Goal: Task Accomplishment & Management: Manage account settings

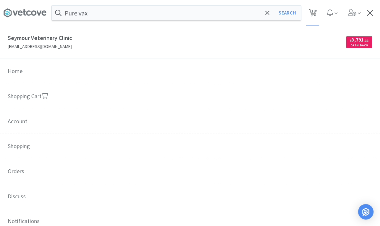
select select "1"
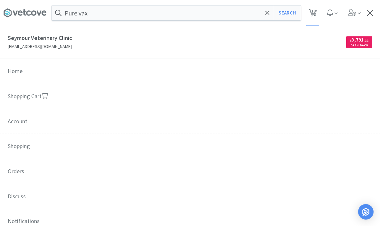
select select "2"
select select "1"
select select "2"
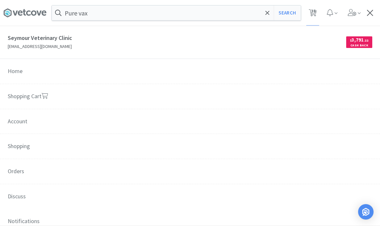
select select "3"
select select "1"
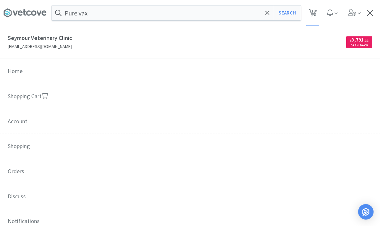
select select "2"
select select "1"
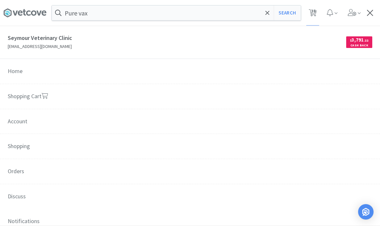
select select "1"
select select "2"
select select "1"
select select "4"
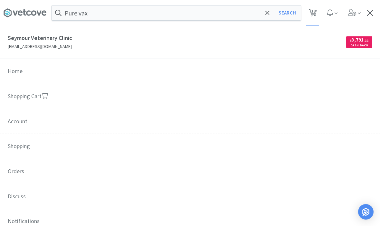
select select "3"
select select "1"
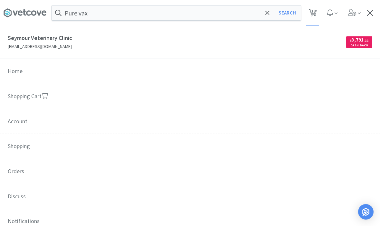
select select "1"
select select "2"
select select "1"
select select "4"
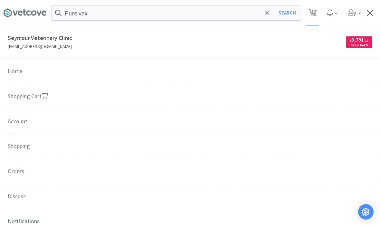
select select "1"
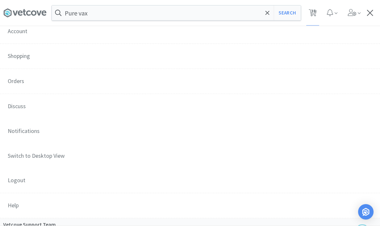
scroll to position [106, 0]
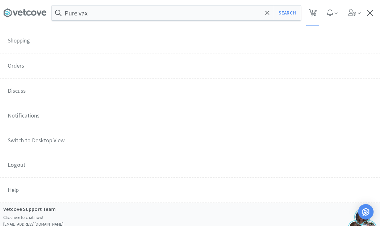
click at [19, 65] on span "Orders" at bounding box center [190, 65] width 380 height 25
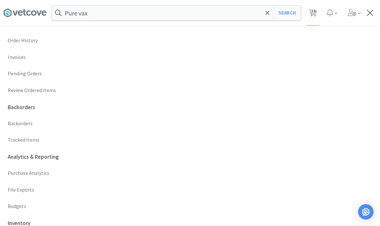
scroll to position [173, 0]
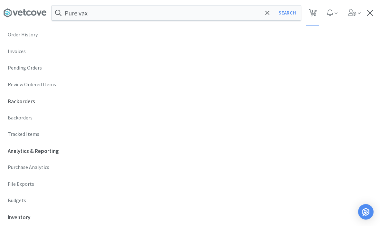
click at [23, 196] on p "Budgets" at bounding box center [190, 200] width 364 height 8
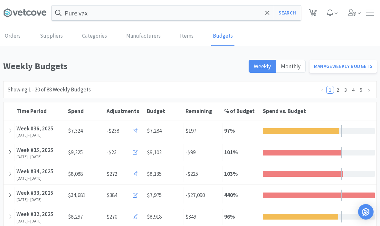
click at [340, 67] on link "Manage Weekly Budgets" at bounding box center [343, 66] width 68 height 13
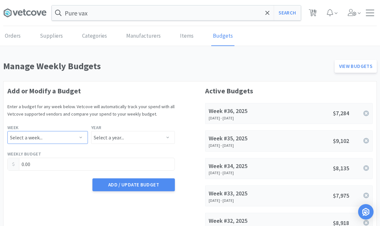
click at [61, 134] on select "Select a week... Week 1 ([DATE] - [DATE]) Week 2 ([DATE] - [DATE]) Week 3 ([DAT…" at bounding box center [47, 137] width 80 height 13
select select "37"
click at [100, 134] on select "Select a year... 2023 2024 2025 2026 2027 2028 2029 2030 2031 2032 2033 2034" at bounding box center [133, 137] width 84 height 13
click at [112, 137] on select "Select a year... 2023 2024 2025 2026 2027 2028 2029 2030 2031 2032 2033 2034" at bounding box center [133, 137] width 84 height 13
select select "2025"
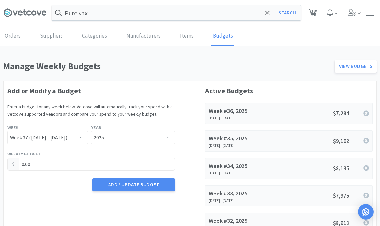
click at [45, 163] on input "0.00" at bounding box center [91, 164] width 167 height 12
type input "0"
type input "7,272.60"
click at [129, 188] on button "Add / Update Budget" at bounding box center [133, 184] width 82 height 13
click at [367, 14] on div at bounding box center [369, 13] width 8 height 6
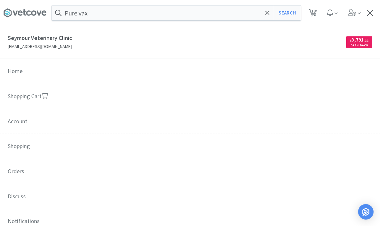
click at [312, 18] on span "38" at bounding box center [313, 11] width 5 height 26
select select "1"
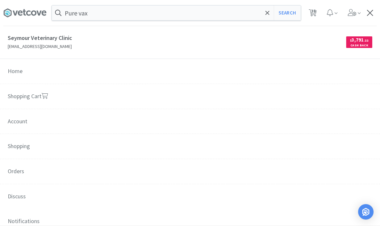
select select "1"
select select "2"
select select "1"
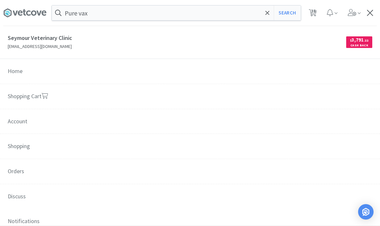
select select "2"
select select "3"
select select "1"
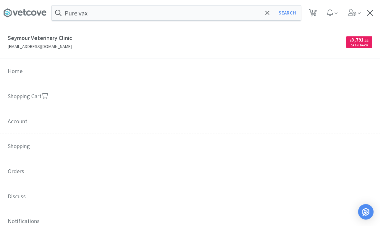
select select "1"
select select "2"
select select "1"
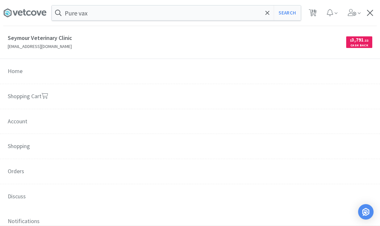
select select "1"
select select "2"
select select "1"
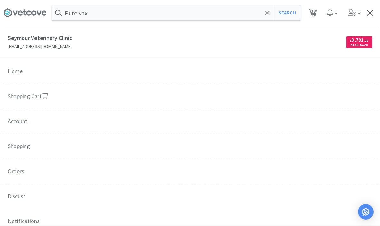
select select "4"
select select "3"
select select "1"
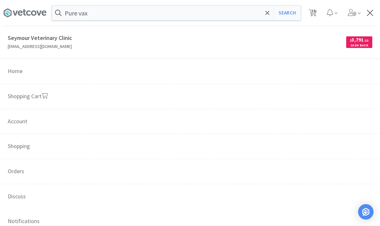
select select "1"
select select "2"
select select "1"
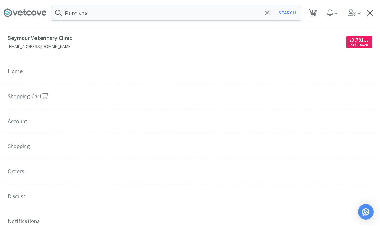
select select "4"
select select "1"
click at [375, 9] on div "Pure vax Search Orders Shopping Discuss Discuss 38 38" at bounding box center [189, 13] width 373 height 26
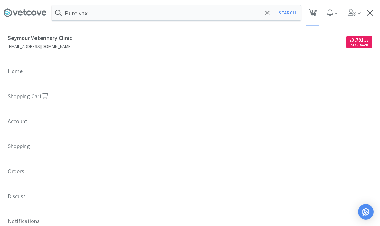
click at [370, 14] on span at bounding box center [369, 13] width 6 height 6
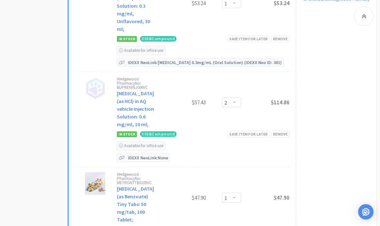
scroll to position [433, 0]
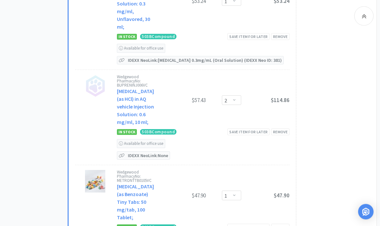
click at [157, 152] on p "IDEXX Neo Link: None" at bounding box center [147, 156] width 43 height 8
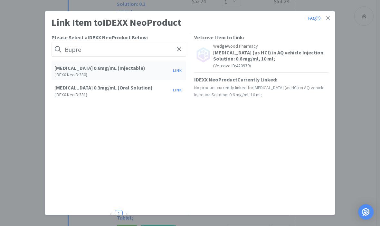
type input "Bupre"
click at [177, 70] on button "Link" at bounding box center [177, 70] width 15 height 9
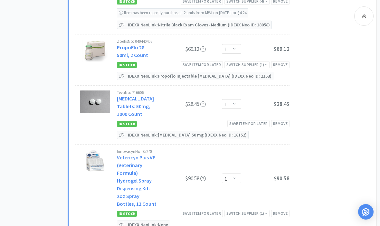
scroll to position [1017, 0]
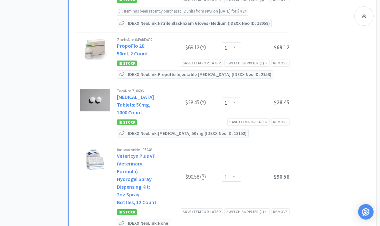
click at [159, 219] on p "IDEXX Neo Link: None" at bounding box center [147, 223] width 43 height 8
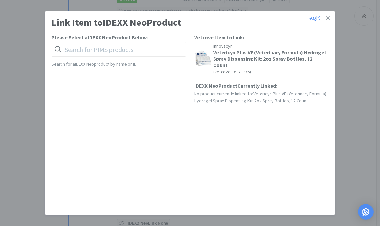
scroll to position [1016, 0]
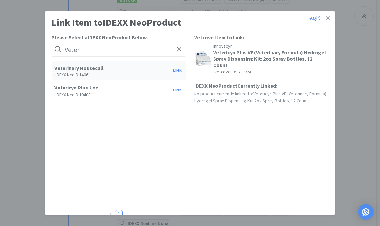
type input "Veter"
click at [176, 92] on button "Link" at bounding box center [177, 90] width 15 height 9
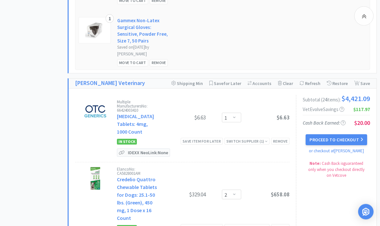
scroll to position [1398, 0]
click at [149, 148] on p "IDEXX Neo Link: None" at bounding box center [147, 152] width 43 height 8
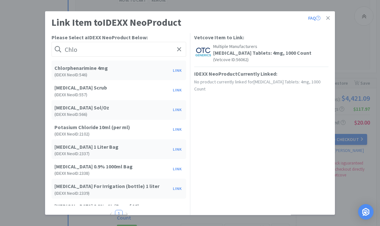
type input "Chlo"
click at [180, 68] on button "Link" at bounding box center [177, 70] width 15 height 9
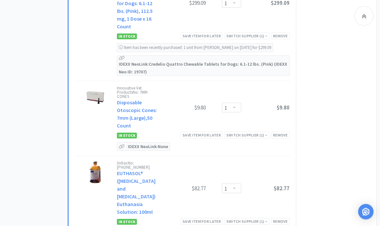
scroll to position [1802, 0]
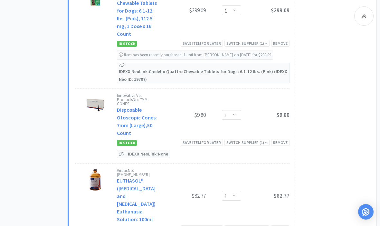
click at [156, 150] on p "IDEXX Neo Link: None" at bounding box center [147, 154] width 43 height 8
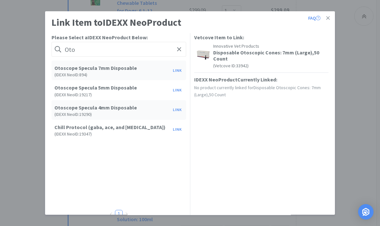
type input "Oto"
click at [176, 71] on button "Link" at bounding box center [177, 70] width 15 height 9
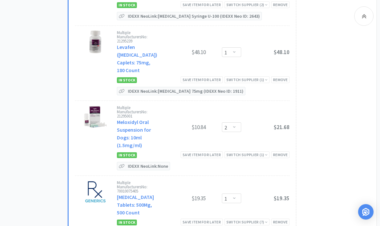
scroll to position [2120, 0]
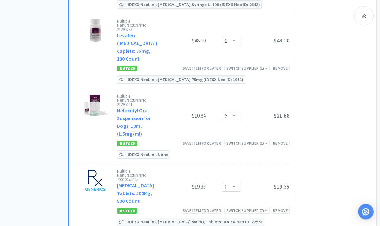
click at [151, 151] on p "IDEXX Neo Link: None" at bounding box center [147, 155] width 43 height 8
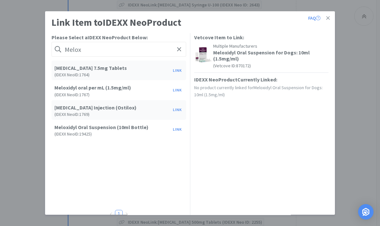
type input "Melox"
click at [175, 130] on button "Link" at bounding box center [177, 129] width 15 height 9
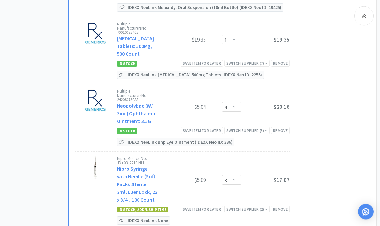
scroll to position [2267, 0]
click at [160, 216] on p "IDEXX Neo Link: None" at bounding box center [147, 220] width 43 height 8
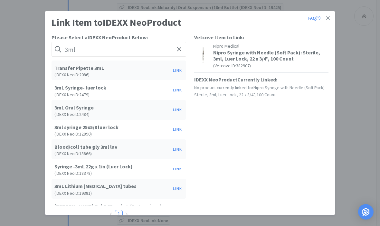
type input "3ml"
click at [175, 93] on button "Link" at bounding box center [177, 90] width 15 height 9
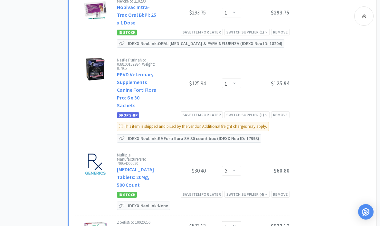
scroll to position [2704, 0]
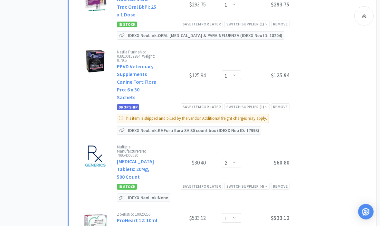
click at [152, 194] on p "IDEXX Neo Link: None" at bounding box center [147, 198] width 43 height 8
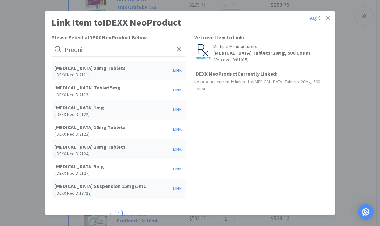
type input "Predni"
click at [180, 151] on button "Link" at bounding box center [177, 149] width 15 height 9
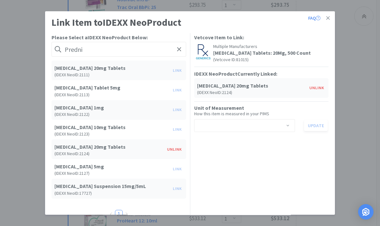
scroll to position [2705, 0]
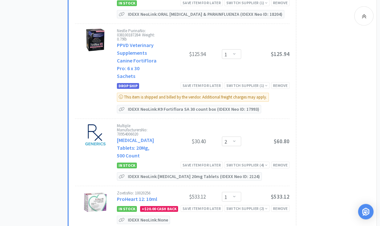
scroll to position [2727, 0]
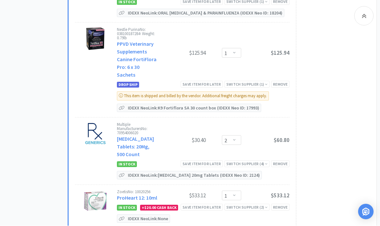
click at [147, 215] on div "IDEXX Neo Link: None" at bounding box center [143, 219] width 53 height 8
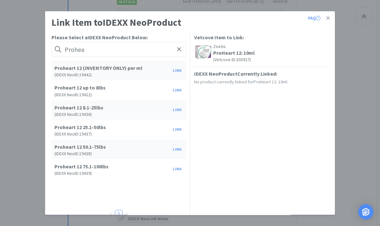
type input "Prohea"
click at [176, 74] on button "Link" at bounding box center [177, 70] width 15 height 9
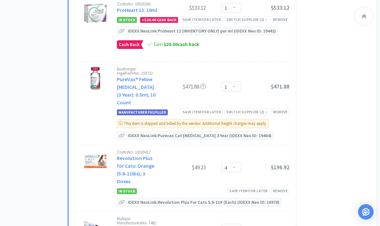
scroll to position [2939, 0]
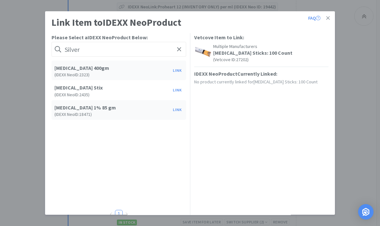
type input "Silver"
click at [178, 87] on button "Link" at bounding box center [177, 90] width 15 height 9
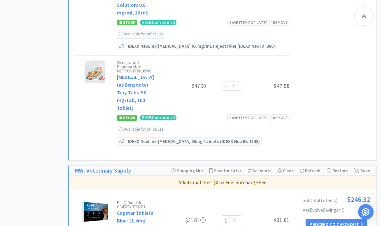
scroll to position [636, 0]
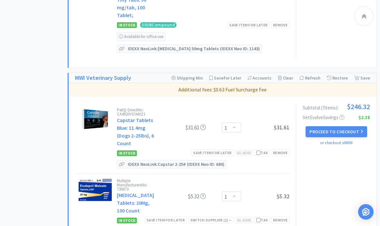
click at [371, 18] on div at bounding box center [363, 15] width 19 height 19
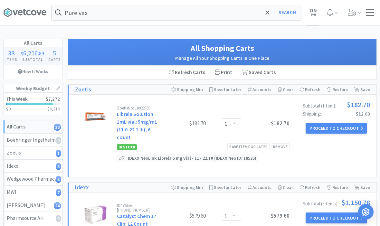
scroll to position [0, 0]
